Goal: Communication & Community: Answer question/provide support

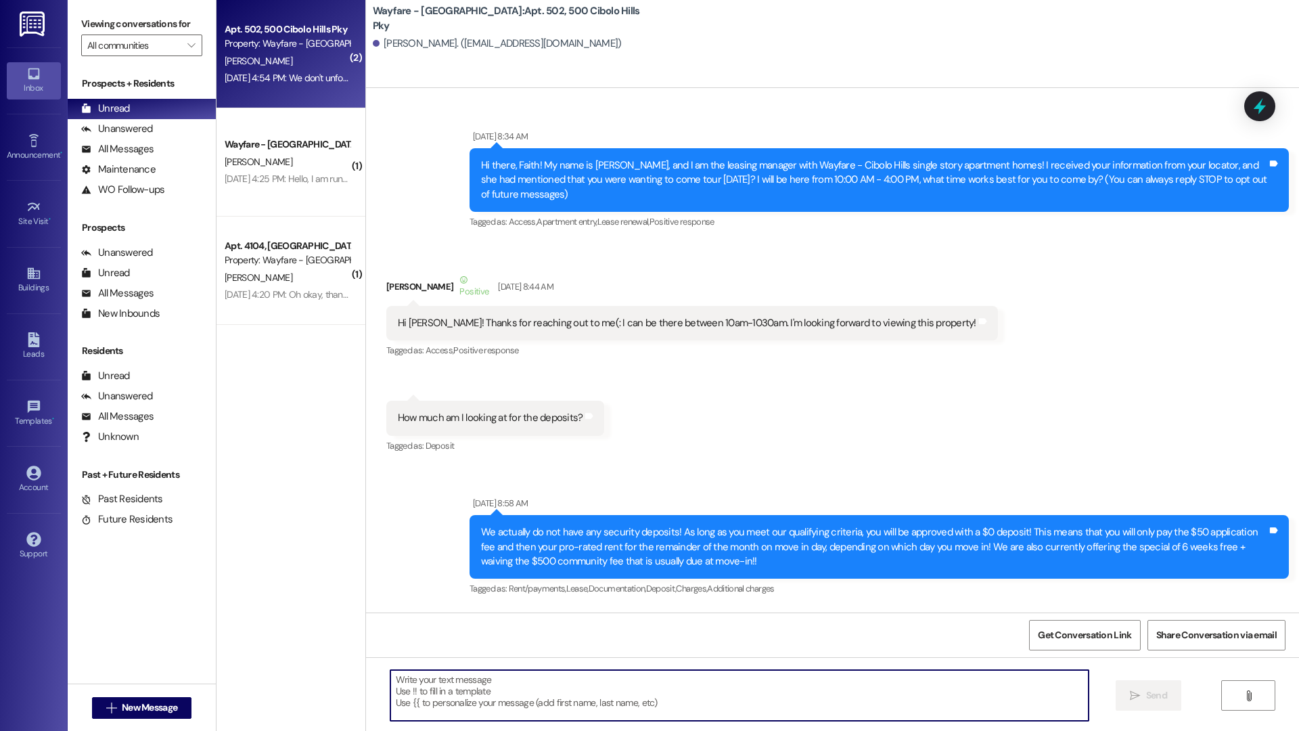
scroll to position [59276, 0]
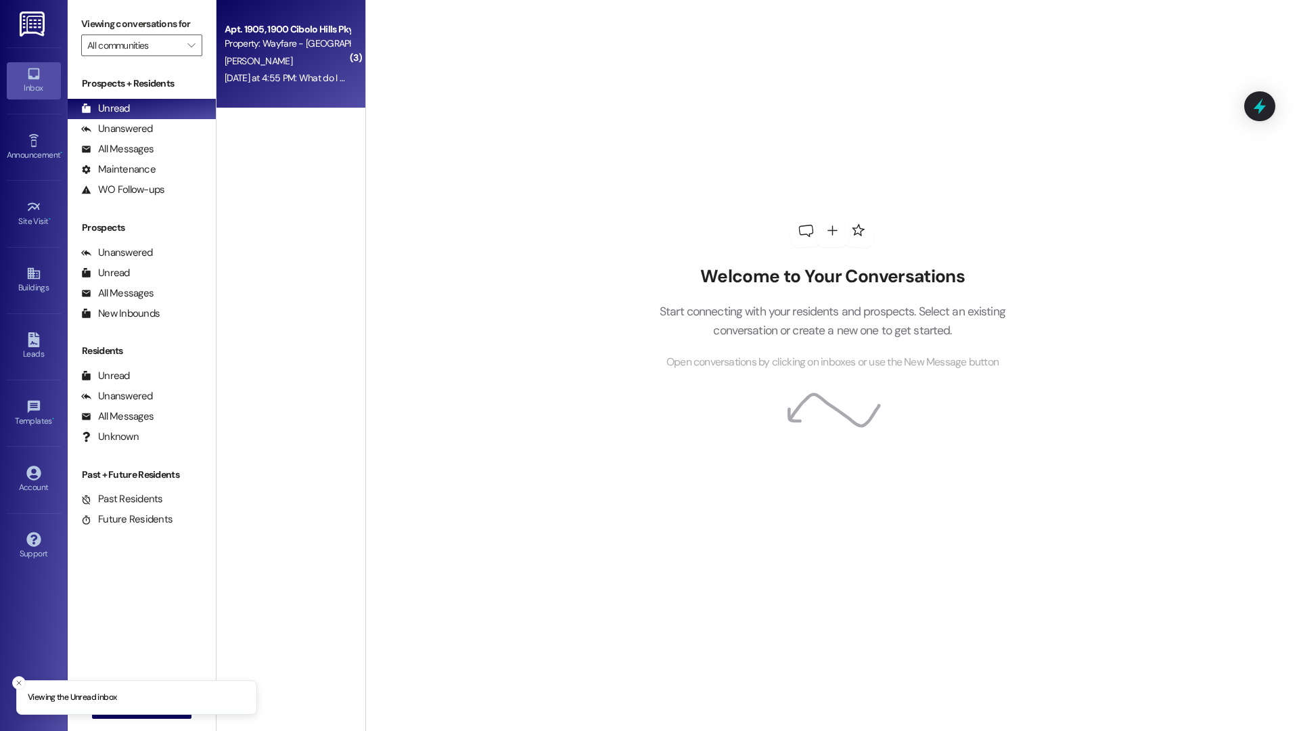
click at [283, 89] on div "Apt. 1905, 1900 Cibolo Hills Pky Property: Wayfare - Cibolo Hills D. Shirley Ye…" at bounding box center [290, 54] width 149 height 108
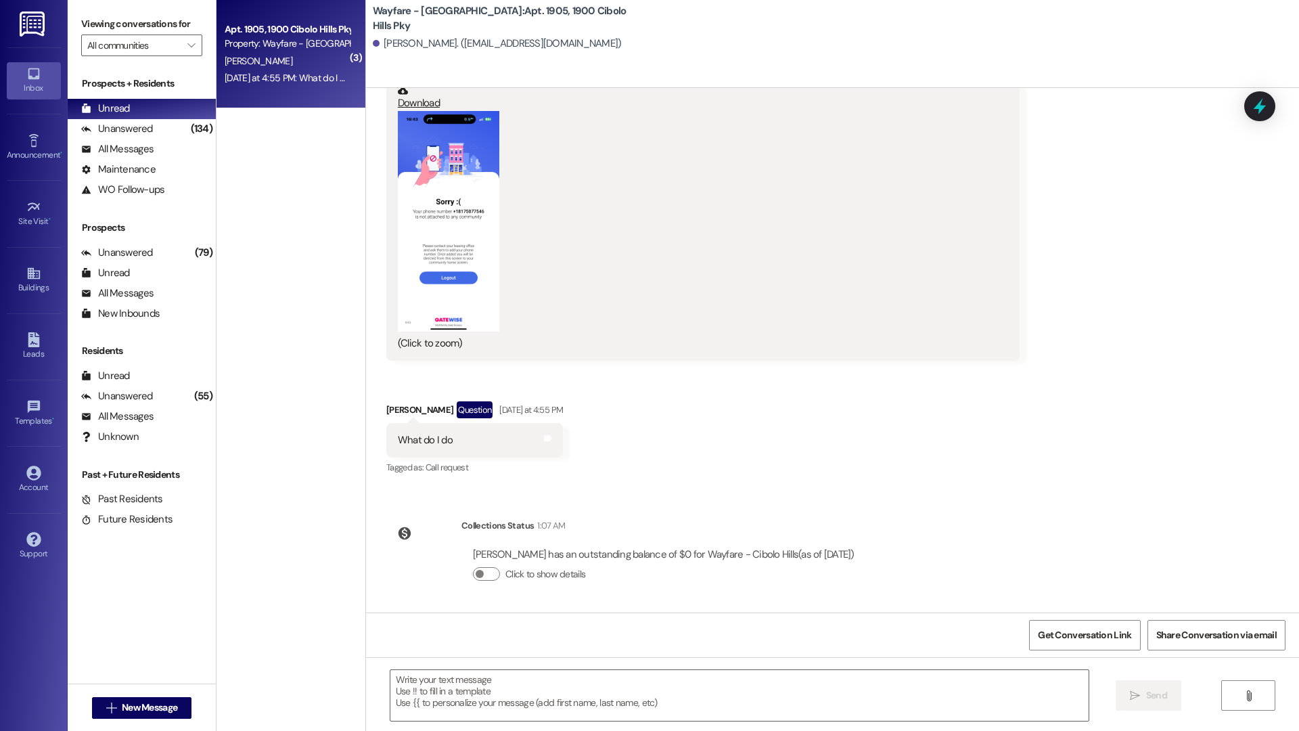
scroll to position [5000, 0]
drag, startPoint x: 929, startPoint y: 447, endPoint x: 956, endPoint y: 76, distance: 372.3
